Goal: Find contact information: Find contact information

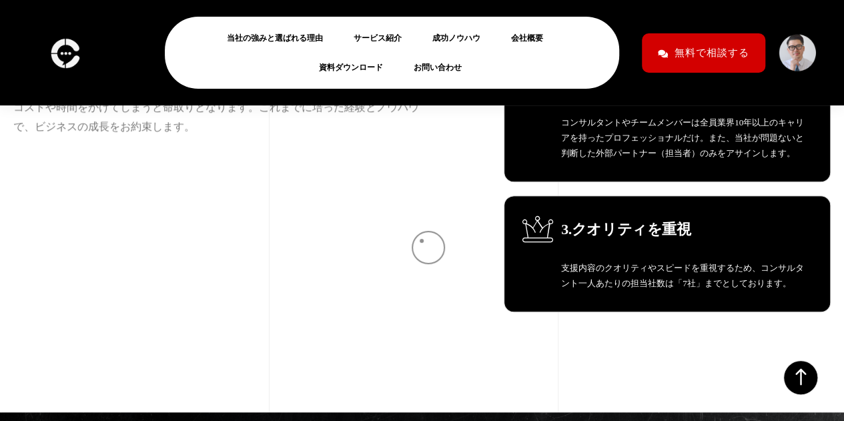
click at [412, 236] on div "OUR MISSION 私 た ち の 使 命 化粧品・健康食品業界特化の専門家が徹底サポート [DATE]、はじめて化粧品・健康食品企業の支援をはじめてから…" at bounding box center [217, 90] width 409 height 446
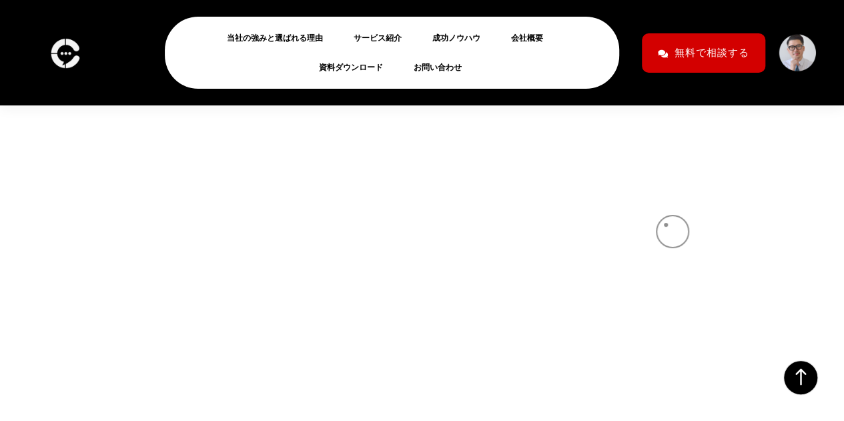
scroll to position [7429, 0]
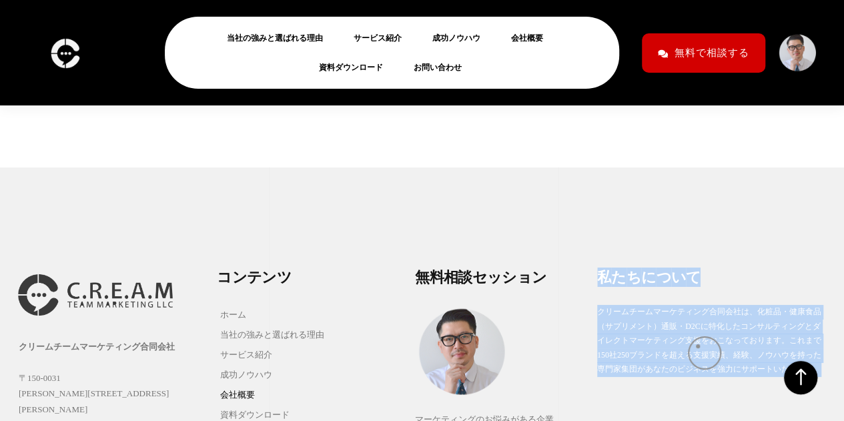
drag, startPoint x: 635, startPoint y: 190, endPoint x: 698, endPoint y: 346, distance: 168.2
drag, startPoint x: 699, startPoint y: 342, endPoint x: 674, endPoint y: 213, distance: 131.9
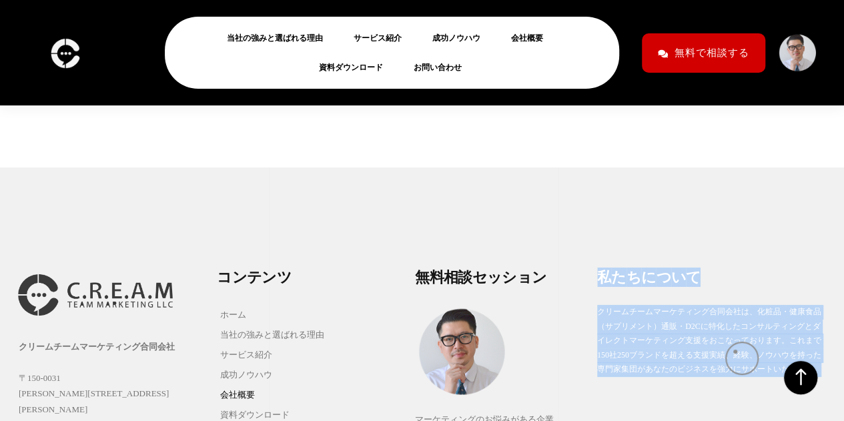
drag, startPoint x: 667, startPoint y: 222, endPoint x: 736, endPoint y: 352, distance: 147.1
drag, startPoint x: 706, startPoint y: 342, endPoint x: 681, endPoint y: 165, distance: 178.5
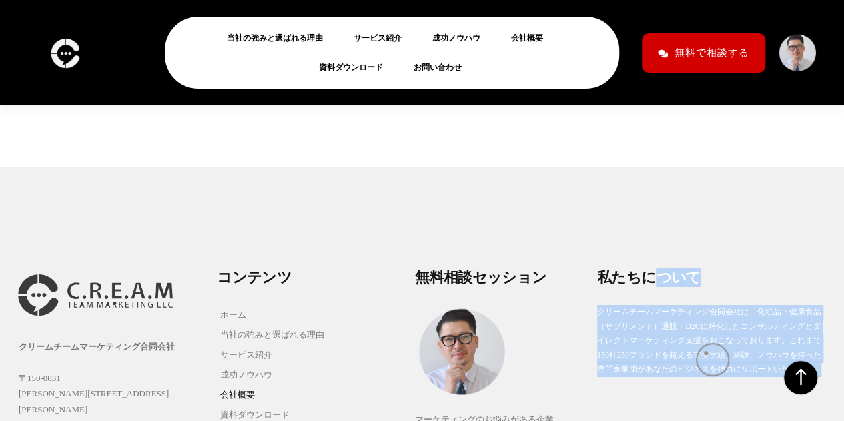
drag, startPoint x: 656, startPoint y: 226, endPoint x: 706, endPoint y: 356, distance: 138.8
drag, startPoint x: 651, startPoint y: 260, endPoint x: 717, endPoint y: 349, distance: 111.1
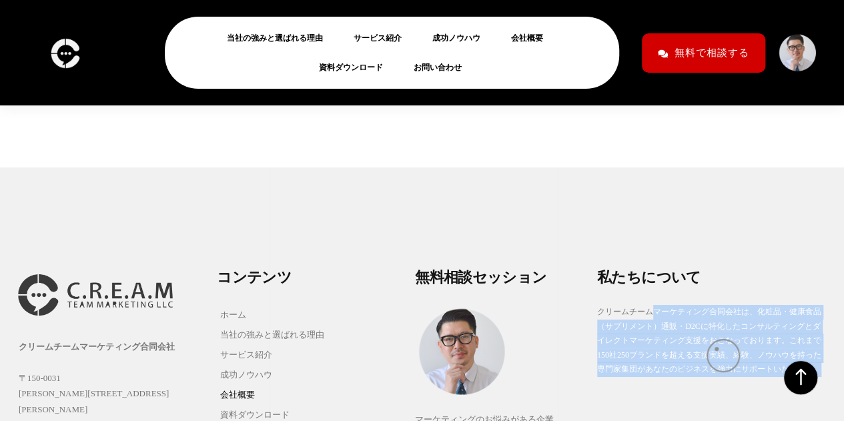
drag, startPoint x: 695, startPoint y: 337, endPoint x: 680, endPoint y: 225, distance: 112.4
click at [678, 268] on div "い" at bounding box center [678, 277] width 15 height 19
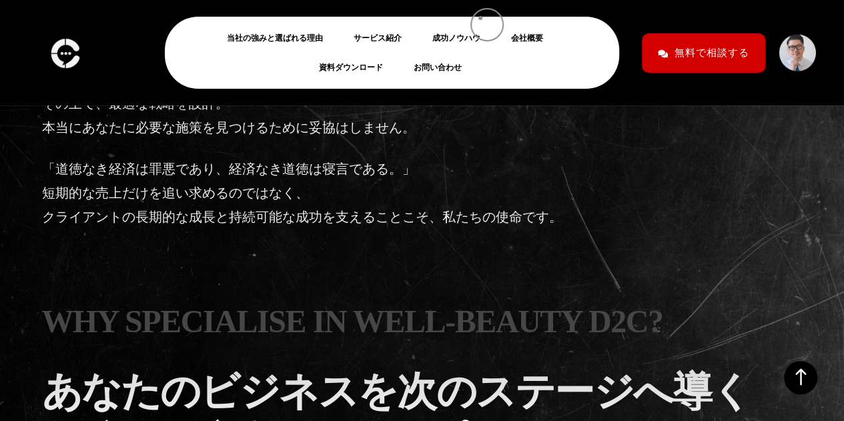
scroll to position [2878, 0]
